Goal: Task Accomplishment & Management: Use online tool/utility

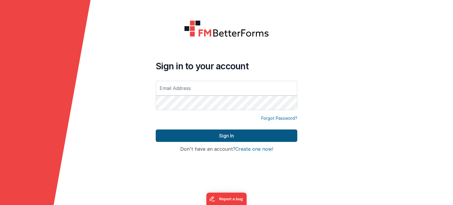
type input "[PERSON_NAME][EMAIL_ADDRESS][DOMAIN_NAME]"
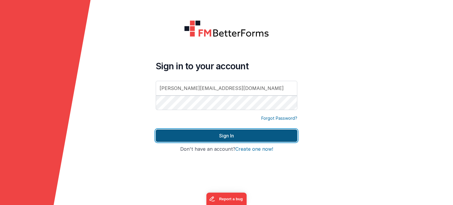
click at [211, 132] on button "Sign In" at bounding box center [227, 136] width 142 height 12
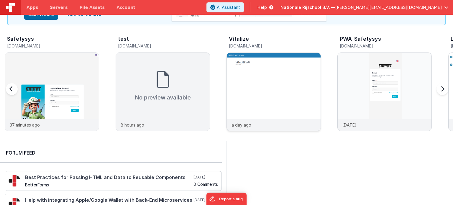
scroll to position [50, 0]
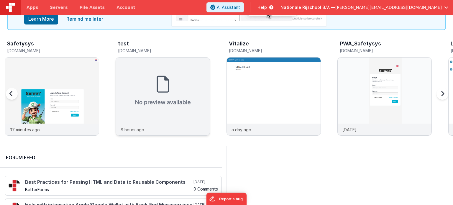
click at [175, 100] on img at bounding box center [163, 91] width 94 height 66
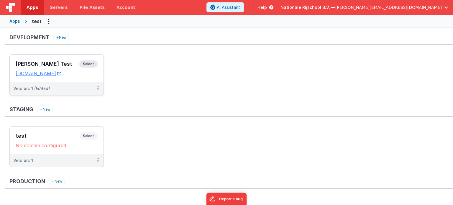
click at [89, 66] on span "Select" at bounding box center [88, 64] width 18 height 7
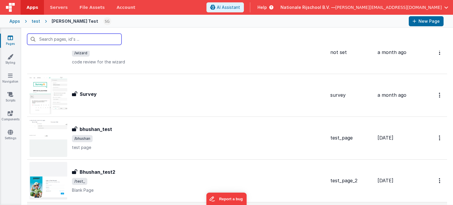
scroll to position [1040, 0]
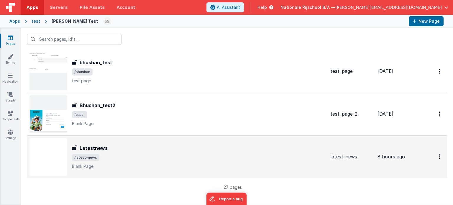
click at [151, 173] on div "Latestnews Latestnews /latest-news Blank Page" at bounding box center [178, 157] width 296 height 38
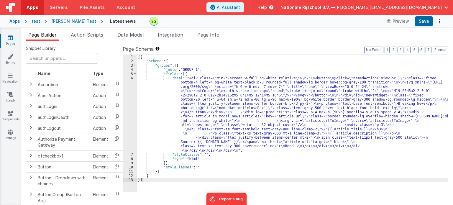
click at [132, 78] on div "6" at bounding box center [130, 114] width 14 height 76
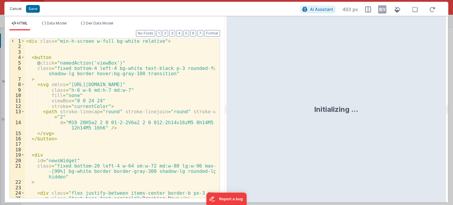
click at [17, 9] on button "Cancel" at bounding box center [16, 9] width 18 height 8
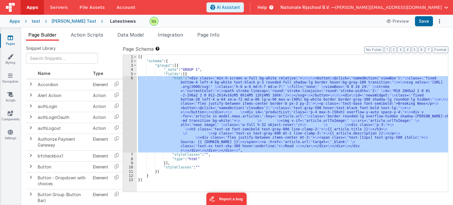
click at [254, 150] on div "[{ "schema" : { "groups" : [{ "_note" : "GROUP 1" , "fields" : [{ "html" : "<di…" at bounding box center [292, 123] width 311 height 137
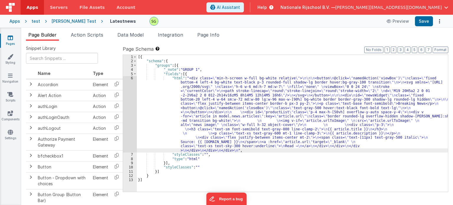
click at [175, 77] on div "[{ "schema" : { "groups" : [{ "_note" : "GROUP 1" , "fields" : [{ "html" : "<di…" at bounding box center [292, 128] width 311 height 146
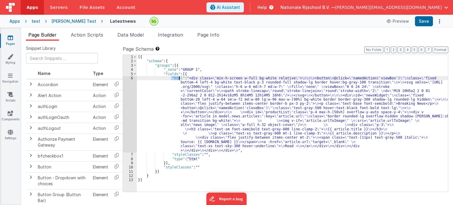
click at [133, 79] on div "6" at bounding box center [130, 114] width 14 height 76
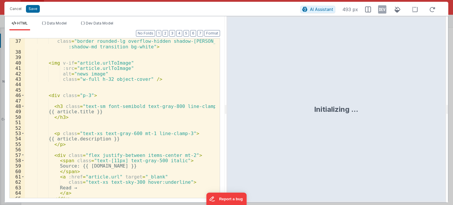
scroll to position [263, 0]
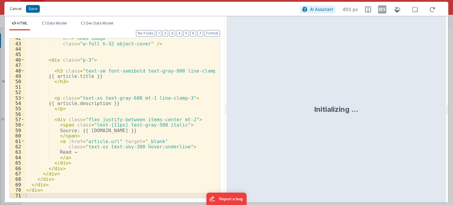
click at [12, 6] on button "Cancel" at bounding box center [16, 9] width 18 height 8
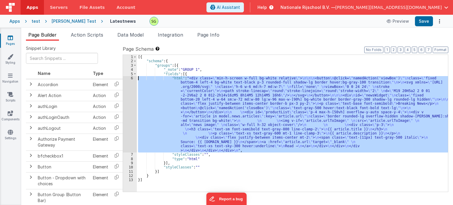
click at [210, 87] on div "[{ "schema" : { "groups" : [{ "_note" : "GROUP 1" , "fields" : [{ "html" : "<di…" at bounding box center [292, 123] width 311 height 137
